Goal: Check status: Check status

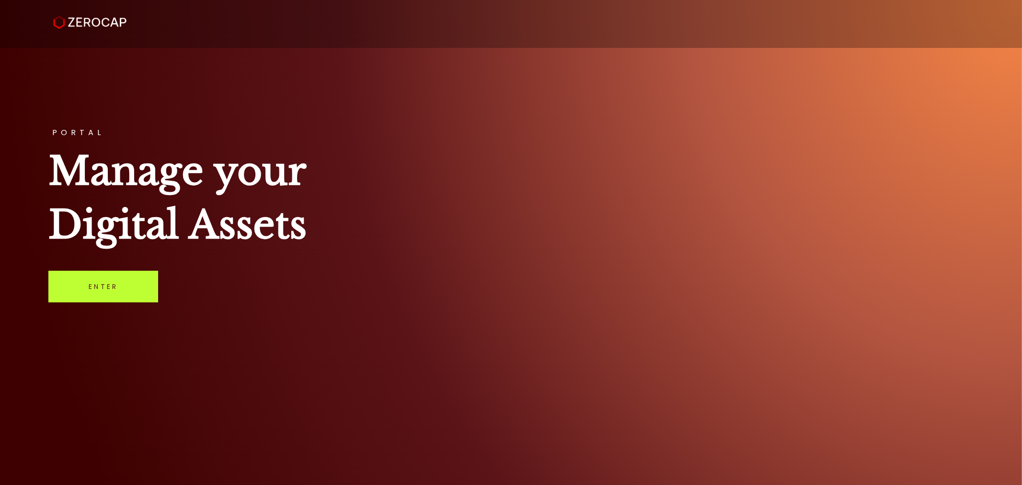
click at [84, 292] on link "Enter" at bounding box center [103, 287] width 110 height 32
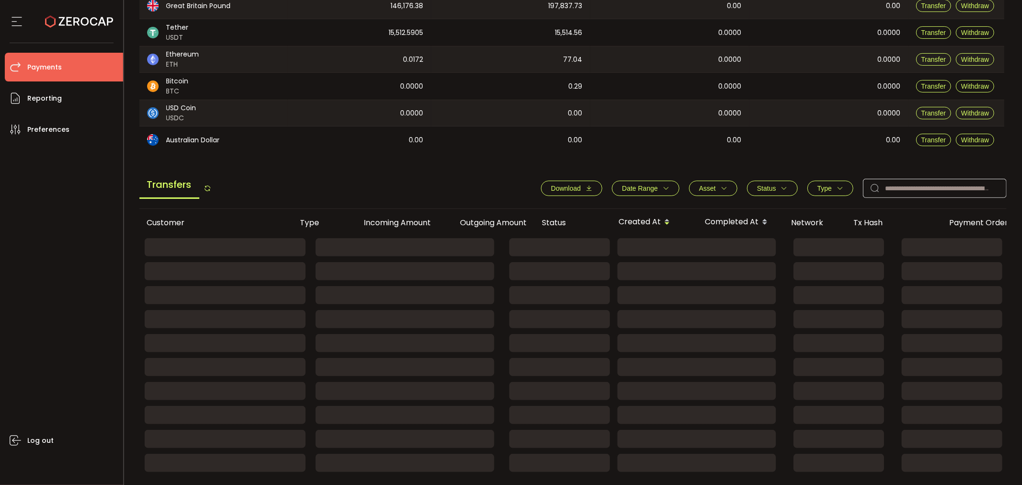
scroll to position [213, 0]
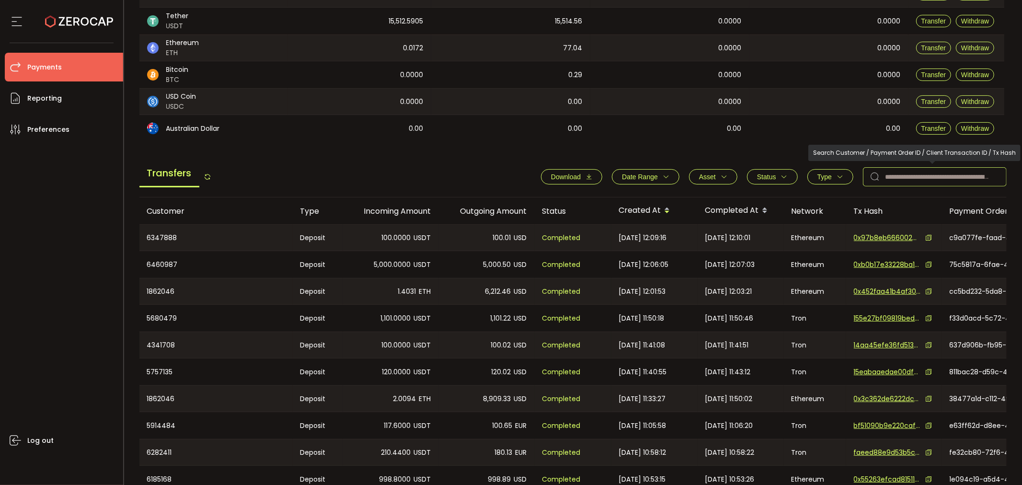
click at [915, 181] on input "text" at bounding box center [935, 176] width 144 height 19
paste input "*******"
type input "*******"
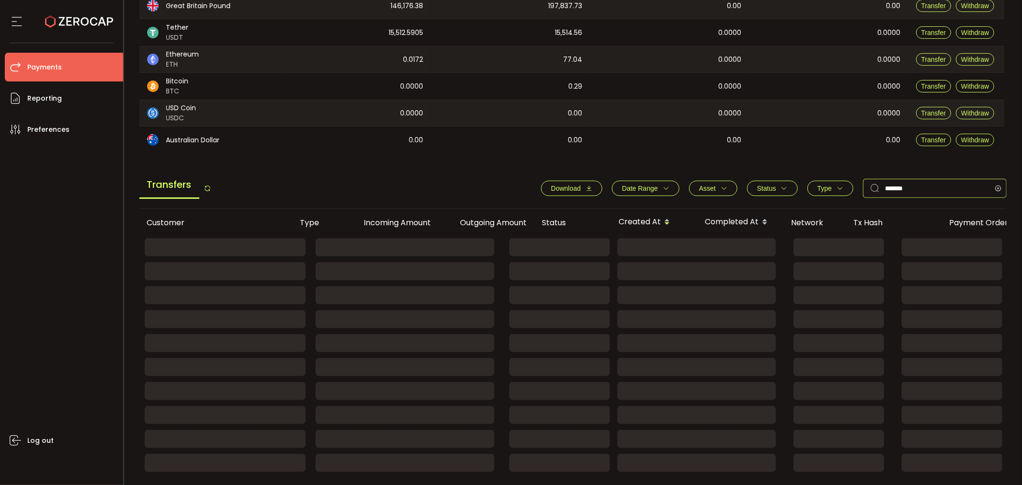
scroll to position [184, 0]
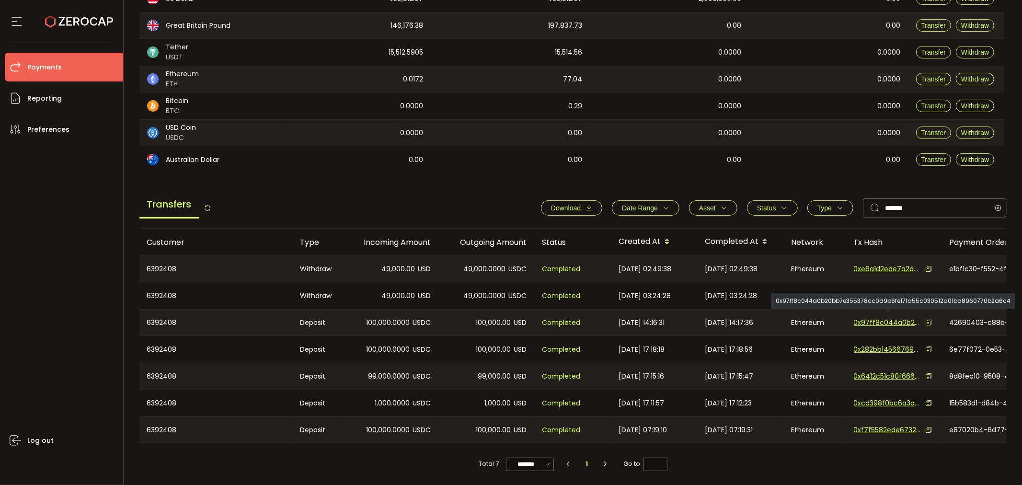
click at [876, 318] on span "0x97ff8c044a0b20bb7e355378cc0d9b6fe17fd55c030512a01bd8960770b2a6c4" at bounding box center [887, 323] width 67 height 10
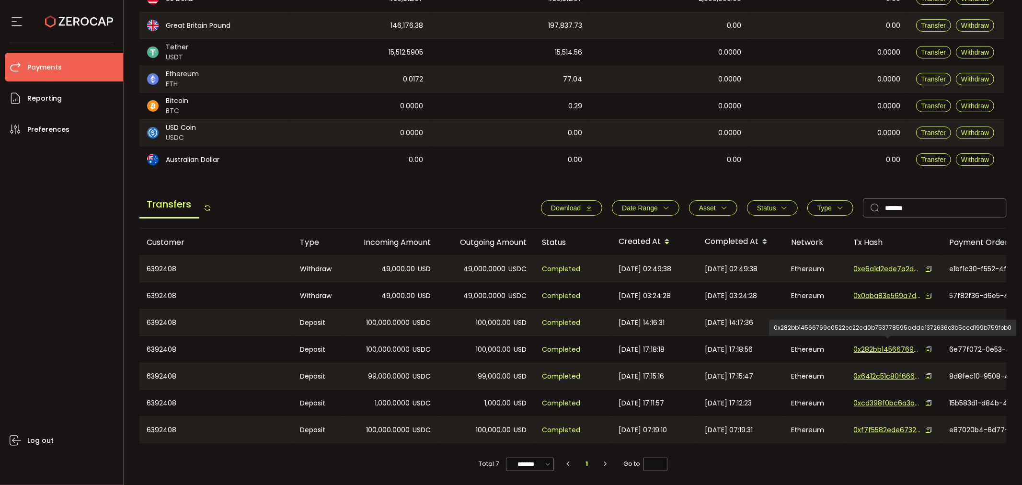
click at [893, 345] on span "0x282bb14566769c0522ec22cd0b753778595adda1372636e3b5ccd199b759feb0" at bounding box center [887, 350] width 67 height 10
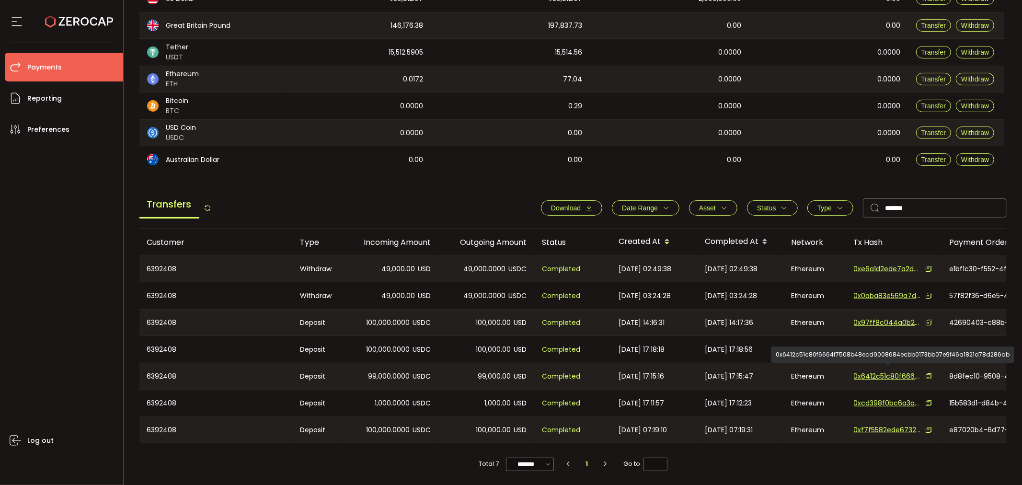
click at [878, 372] on span "0x6412c51c80f6664f7508b48ecd9008684ecbb0173bb07e9f46a1821d78d286ab" at bounding box center [887, 376] width 67 height 10
click at [869, 320] on span "0x97ff8c044a0b20bb7e355378cc0d9b6fe17fd55c030512a01bd8960770b2a6c4" at bounding box center [887, 323] width 67 height 10
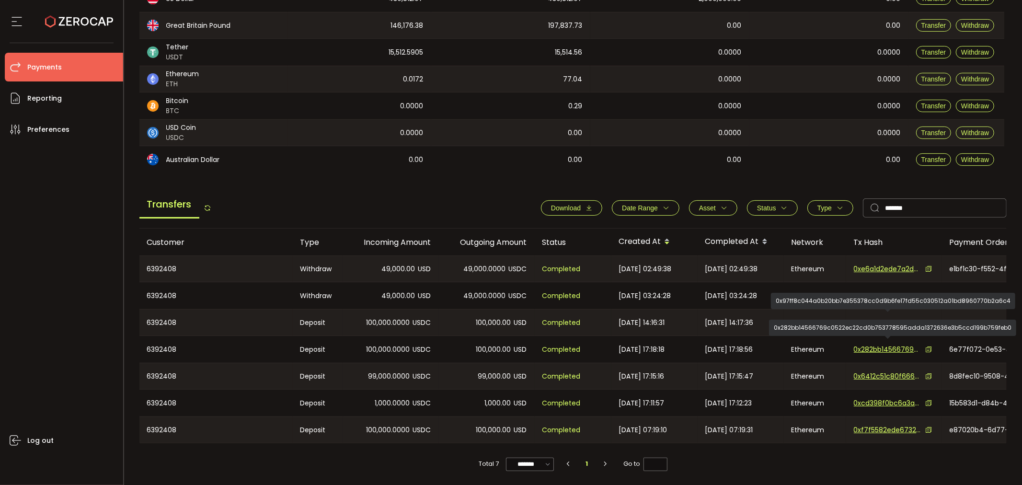
click at [871, 345] on span "0x282bb14566769c0522ec22cd0b753778595adda1372636e3b5ccd199b759feb0" at bounding box center [887, 350] width 67 height 10
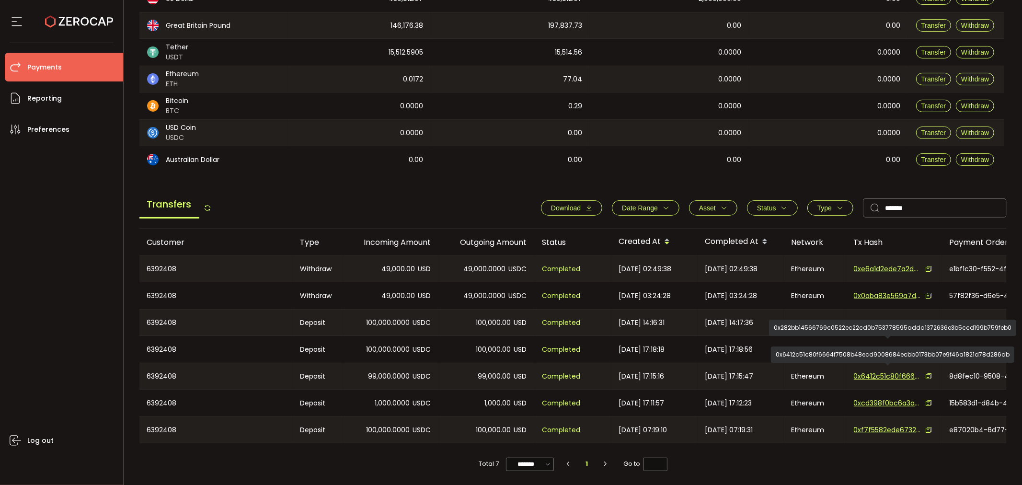
click at [878, 372] on span "0x6412c51c80f6664f7508b48ecd9008684ecbb0173bb07e9f46a1821d78d286ab" at bounding box center [887, 376] width 67 height 10
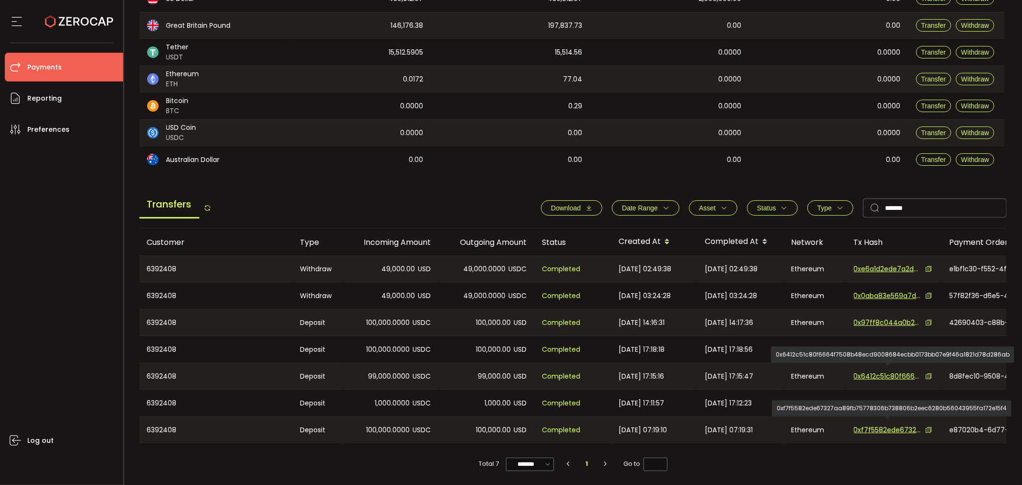
click at [880, 425] on span "0xf7f5582ede67327aa89fb75778306b738806b2eec6280b56043955fa172e15f4" at bounding box center [887, 430] width 67 height 10
